Goal: Download file/media

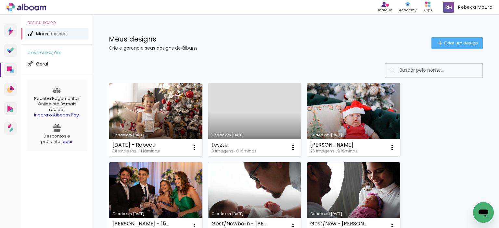
click at [344, 119] on link "Criado em [DATE]" at bounding box center [353, 119] width 93 height 73
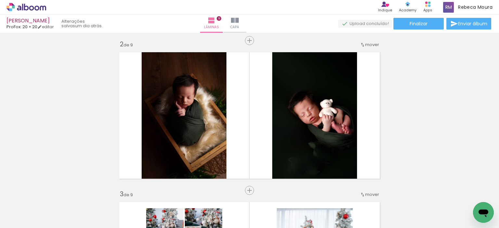
scroll to position [130, 0]
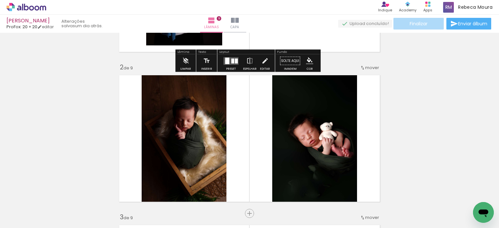
click at [426, 22] on paper-button "Finalizar" at bounding box center [418, 24] width 50 height 12
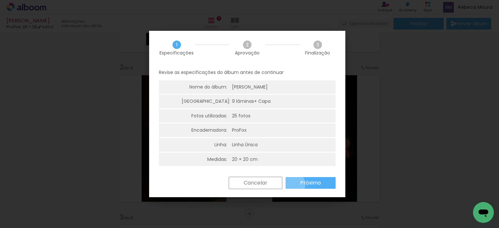
drag, startPoint x: 293, startPoint y: 184, endPoint x: 283, endPoint y: 171, distance: 16.9
click at [293, 184] on paper-button "Próximo" at bounding box center [310, 183] width 50 height 12
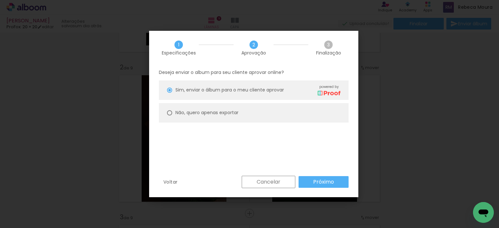
click at [170, 115] on div at bounding box center [169, 112] width 5 height 5
type paper-radio-button "on"
click at [0, 0] on slot "Próximo" at bounding box center [0, 0] width 0 height 0
type input "Alta, 300 DPI"
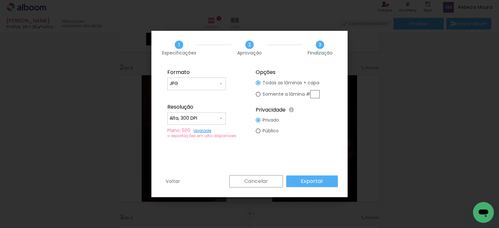
click at [0, 0] on slot "Exportar" at bounding box center [0, 0] width 0 height 0
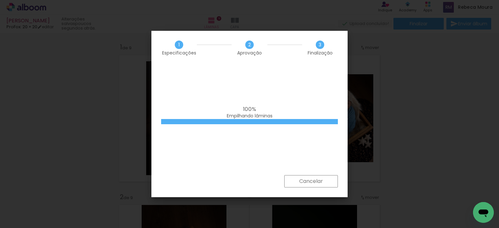
scroll to position [0, 502]
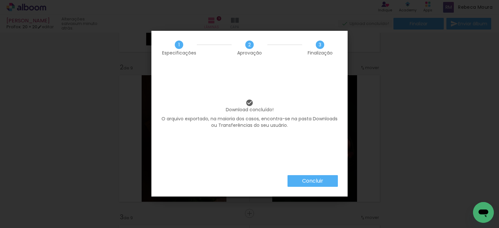
click at [0, 0] on slot "Concluir" at bounding box center [0, 0] width 0 height 0
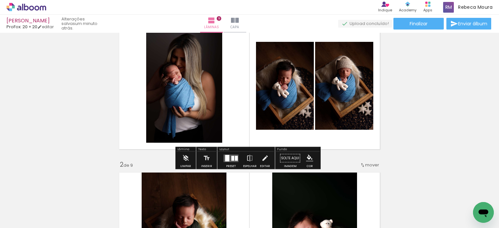
scroll to position [0, 0]
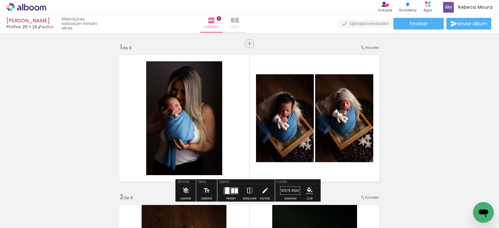
click at [246, 27] on paper-button "Capa" at bounding box center [234, 24] width 23 height 18
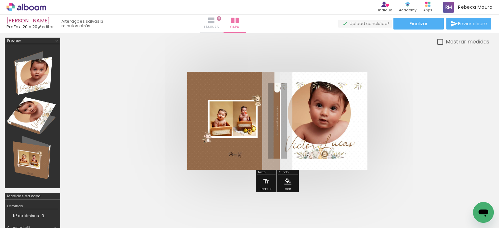
click at [219, 26] on span "Lâminas" at bounding box center [211, 27] width 15 height 6
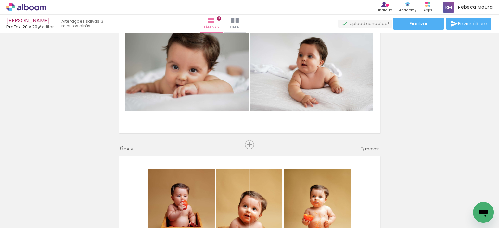
scroll to position [649, 0]
